Goal: Download file/media

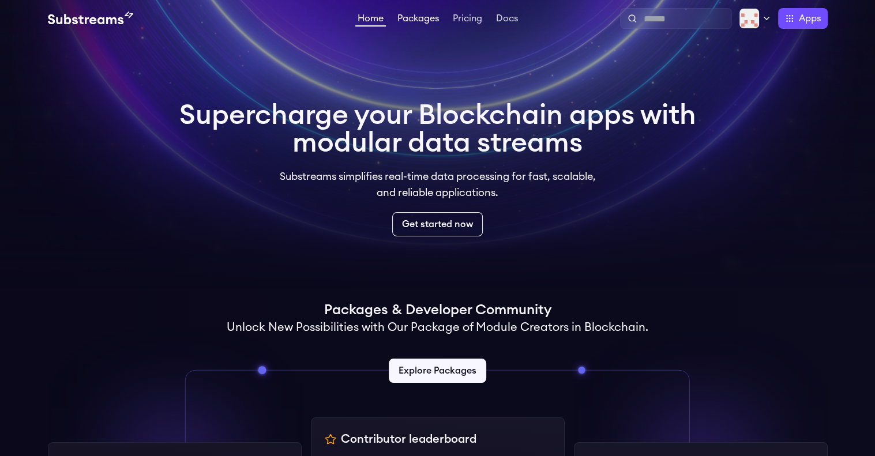
click at [426, 21] on link "Packages" at bounding box center [418, 20] width 46 height 12
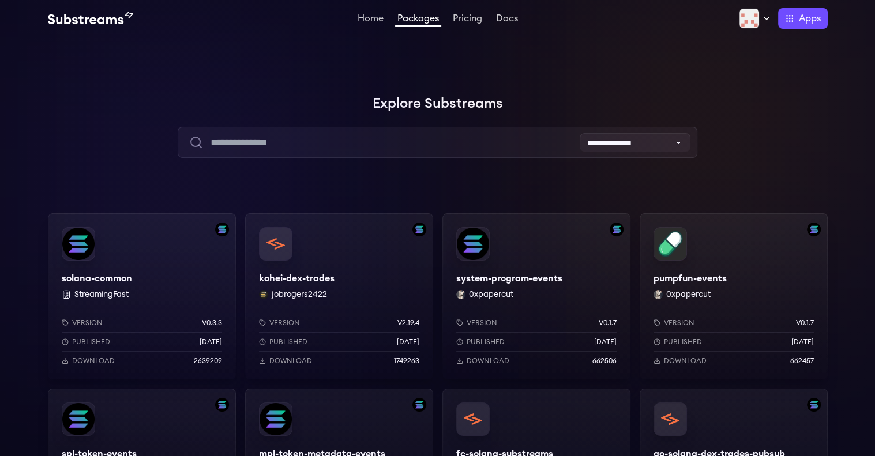
click at [106, 252] on div "solana-common StreamingFast Version v0.3.3 Published 7 months ago Download 2639…" at bounding box center [142, 296] width 188 height 166
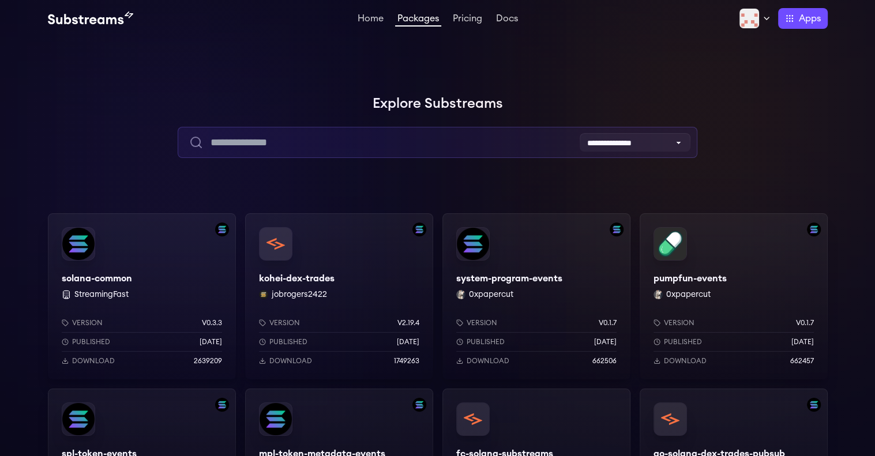
click at [482, 140] on input "text" at bounding box center [437, 142] width 519 height 31
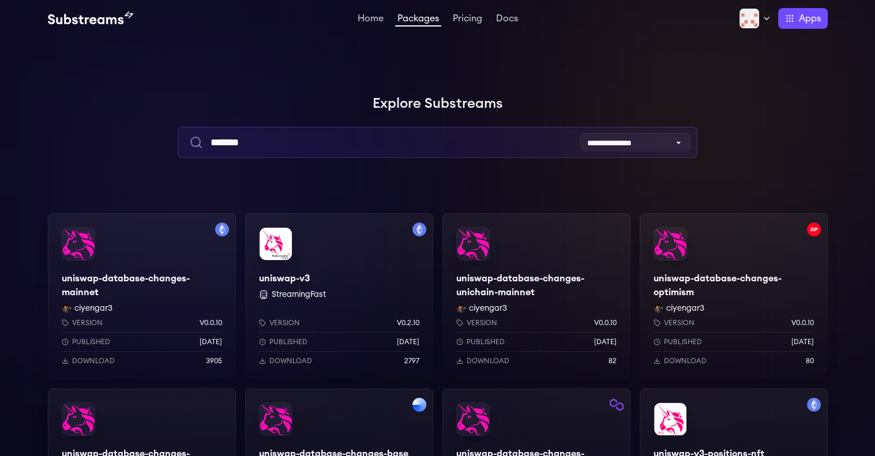
type input "*******"
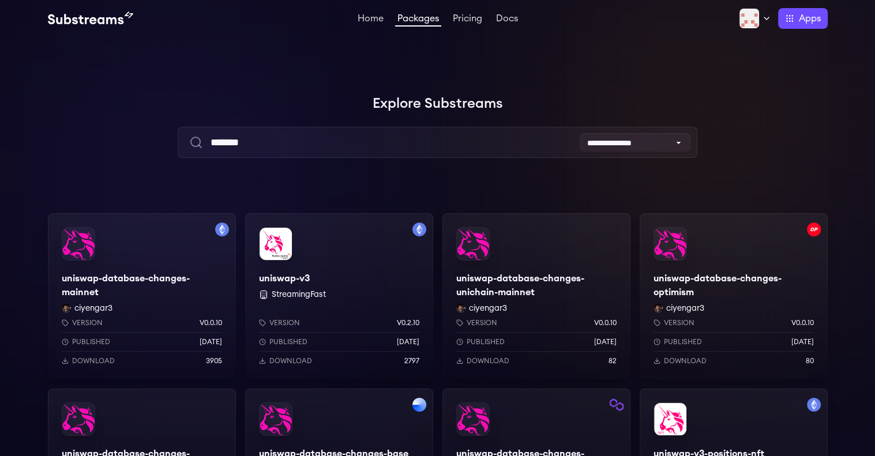
click at [486, 361] on p "Download" at bounding box center [487, 360] width 43 height 9
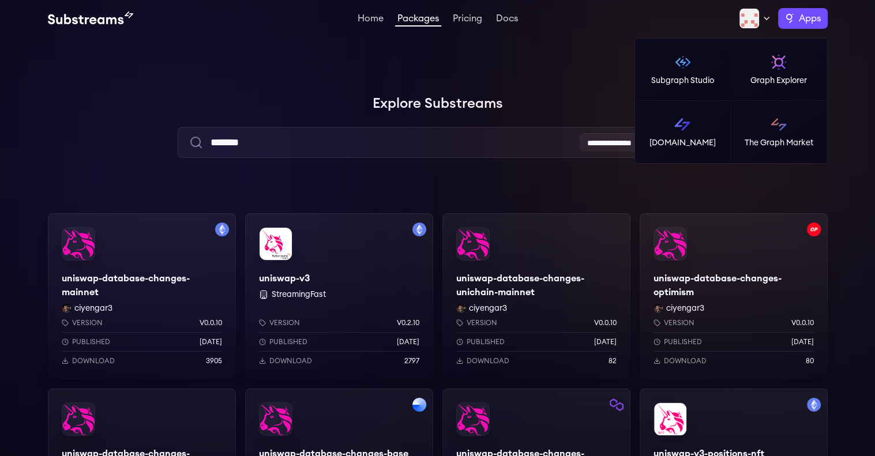
click at [805, 26] on label "Apps" at bounding box center [803, 18] width 50 height 21
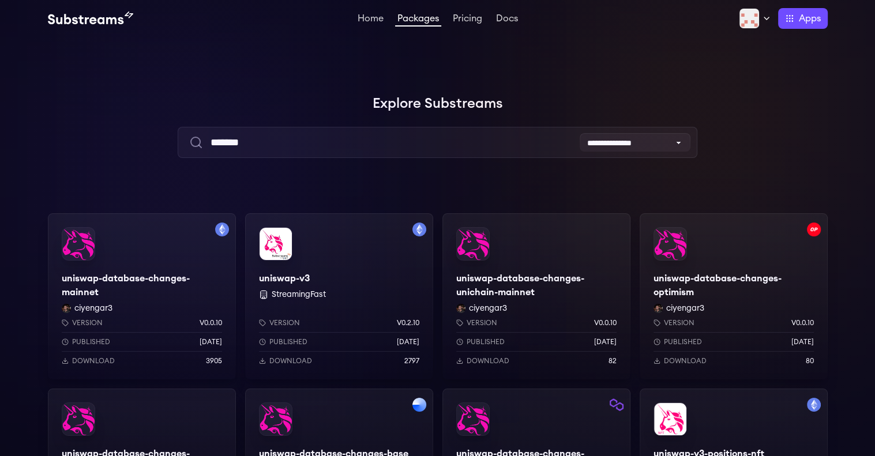
click at [577, 62] on div at bounding box center [702, 115] width 346 height 346
click at [513, 20] on link "Docs" at bounding box center [507, 20] width 27 height 12
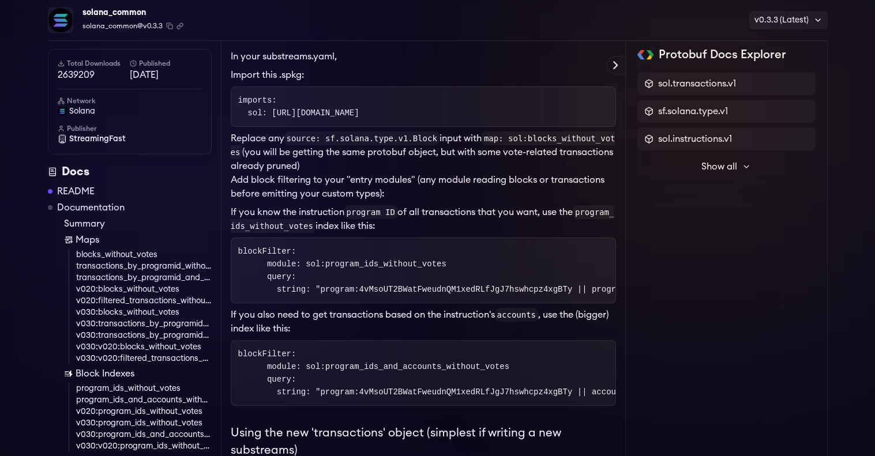
scroll to position [277, 0]
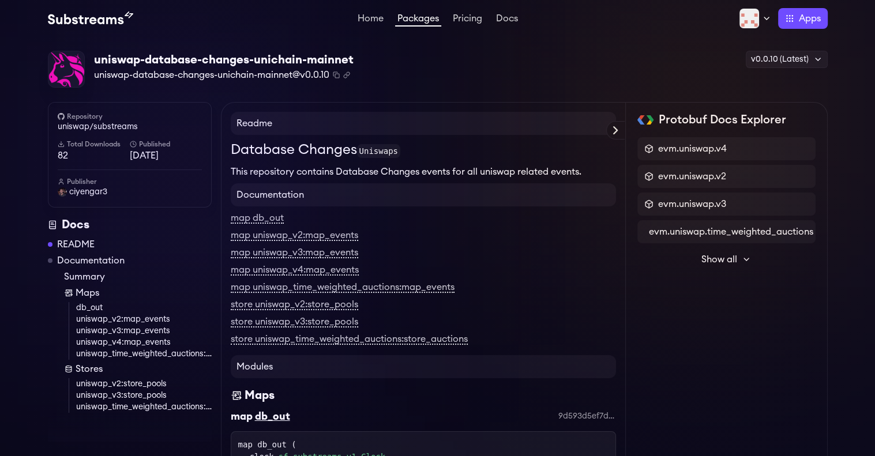
click at [454, 76] on div "uniswap-database-changes-unichain-mainnet uniswap-database-changes-unichain-mai…" at bounding box center [437, 69] width 779 height 37
click at [438, 193] on h4 "Documentation" at bounding box center [423, 194] width 385 height 23
click at [60, 144] on icon at bounding box center [60, 145] width 3 height 2
click at [74, 144] on h6 "Total Downloads" at bounding box center [94, 144] width 72 height 9
